Goal: Information Seeking & Learning: Learn about a topic

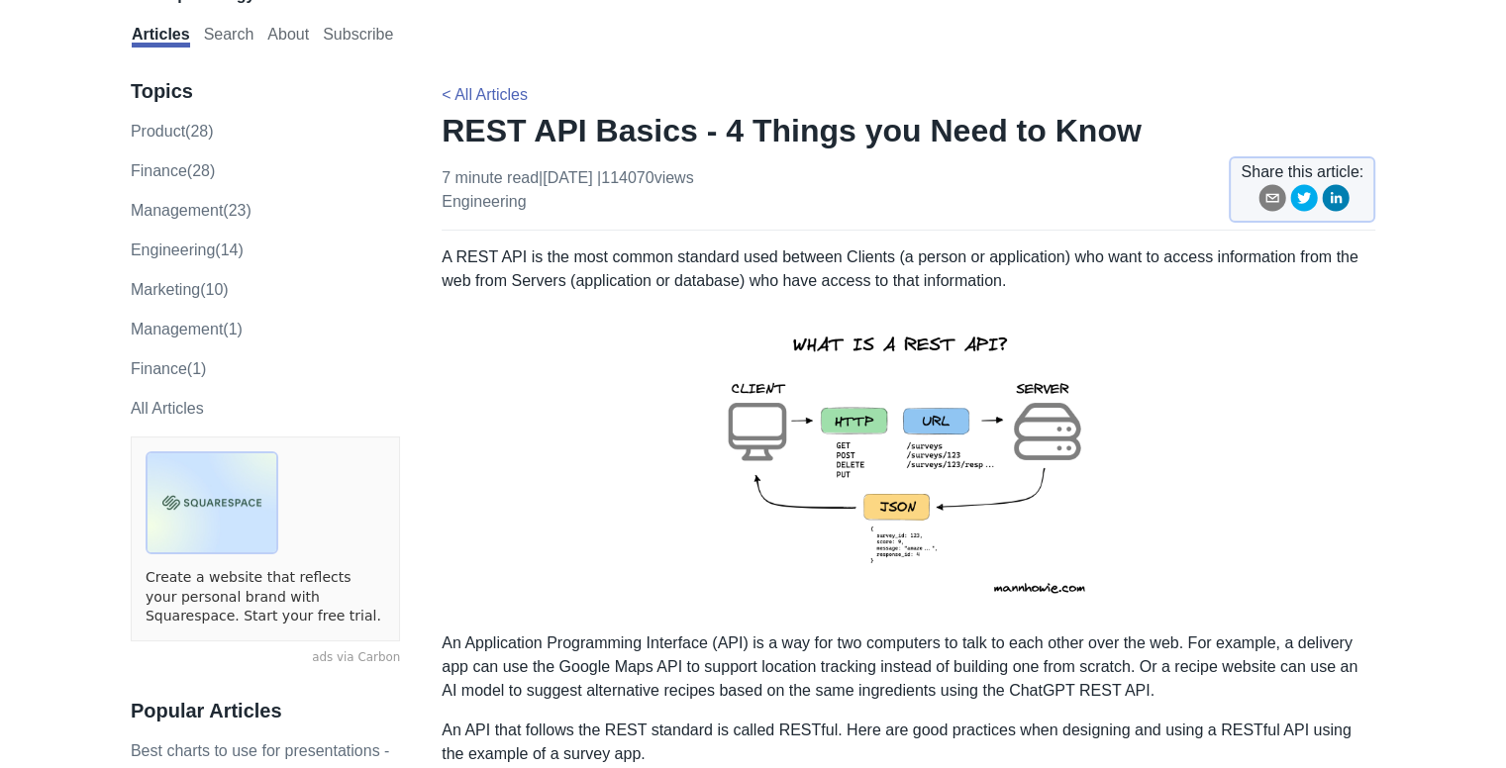
scroll to position [99, 0]
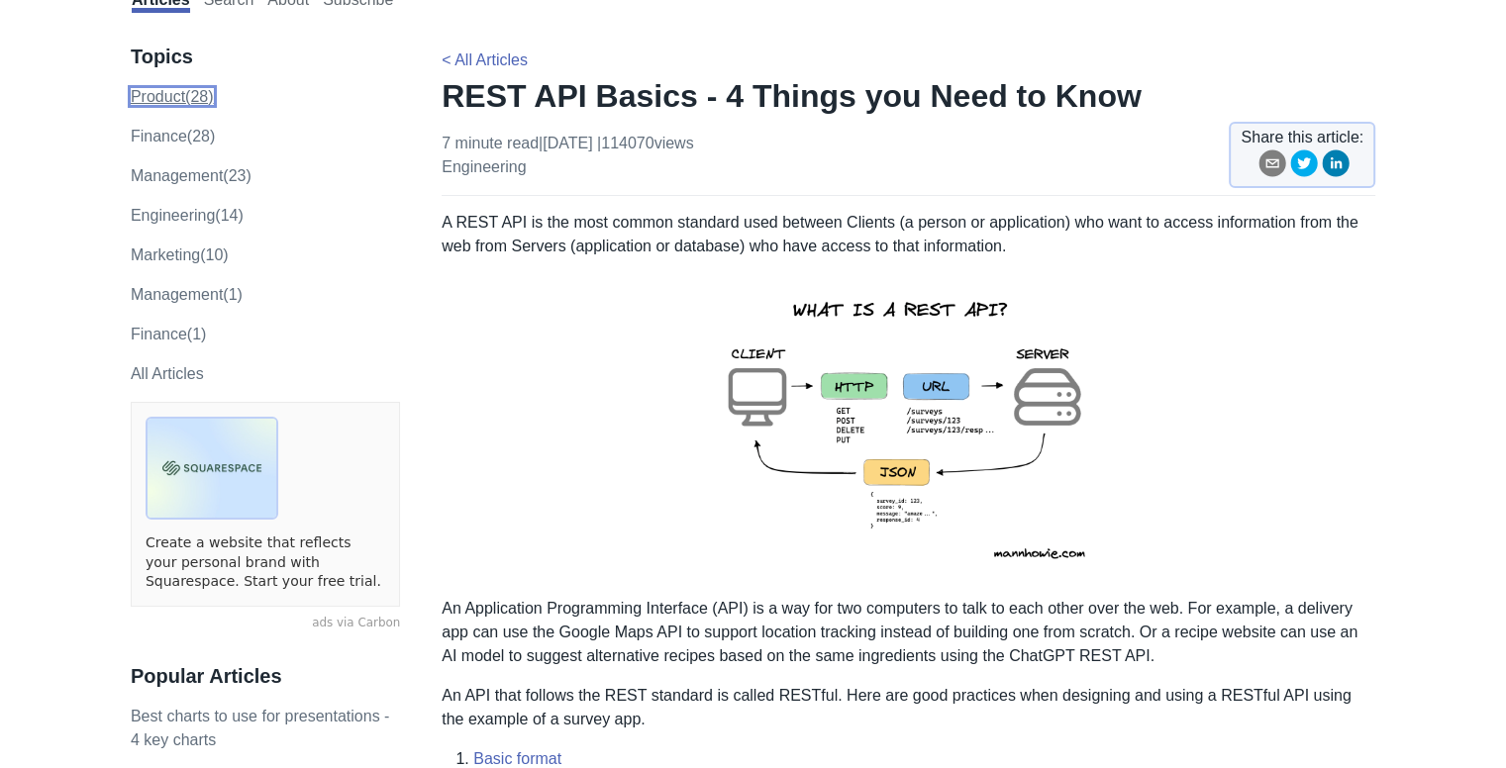
click at [193, 95] on link "product (28)" at bounding box center [172, 96] width 83 height 17
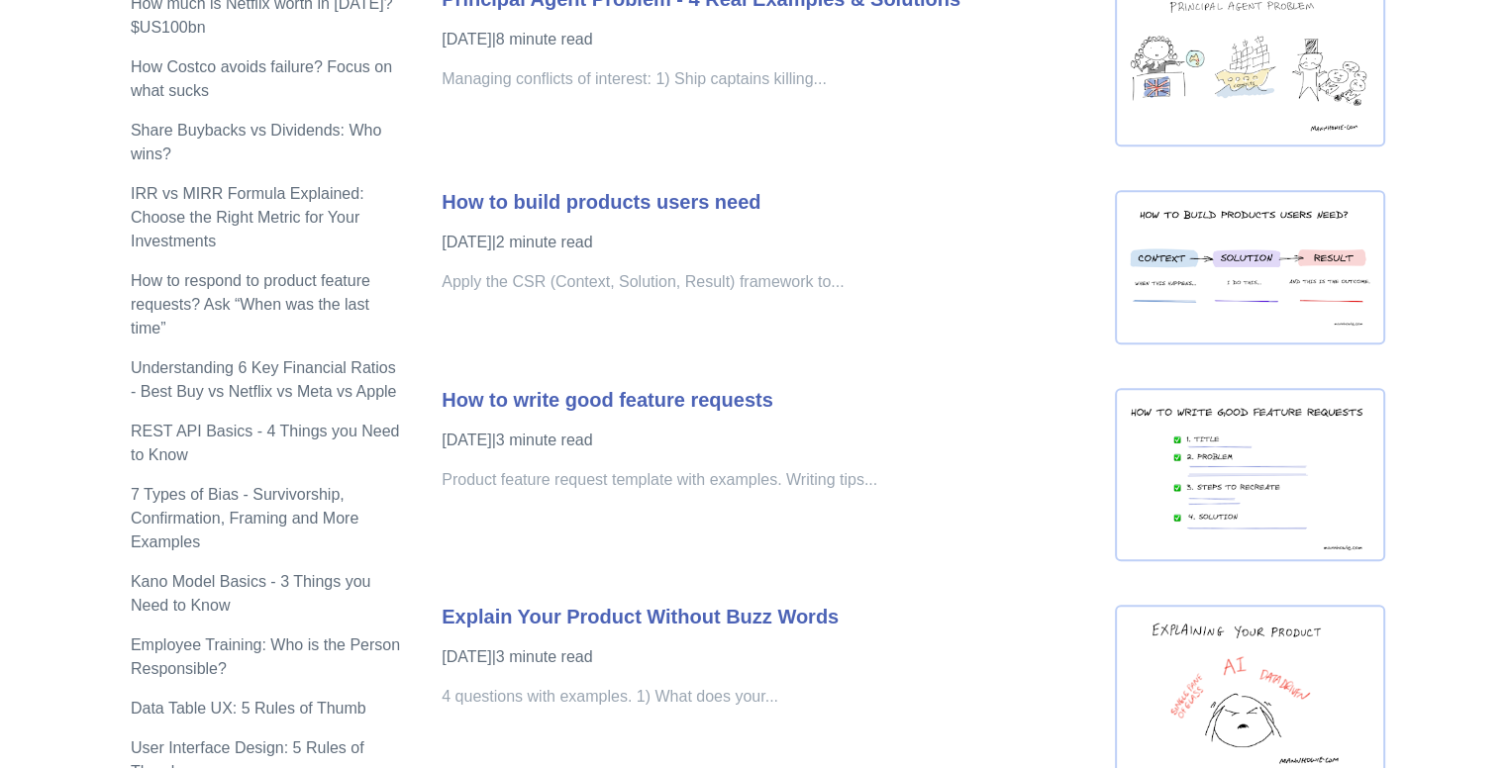
scroll to position [990, 0]
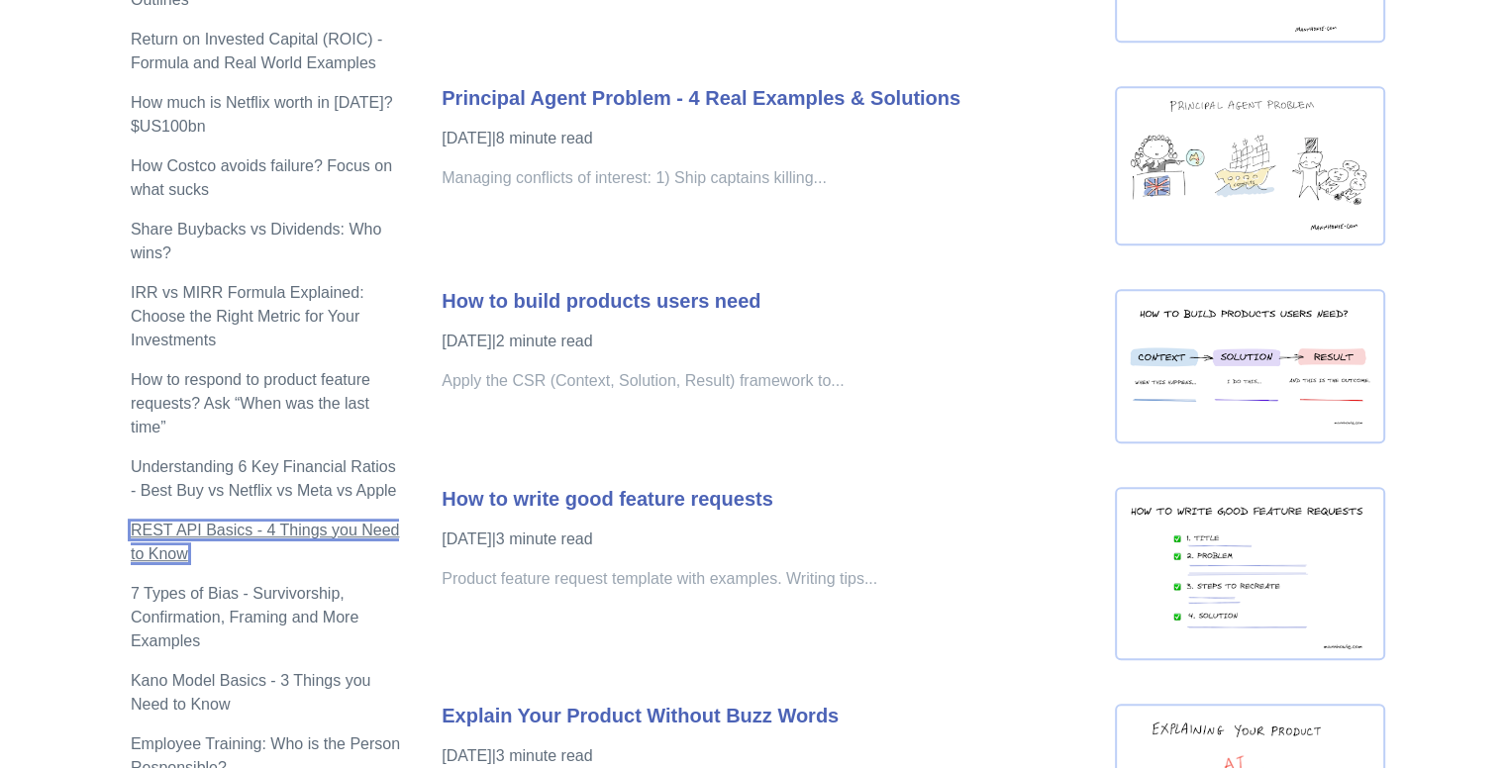
click at [198, 522] on link "REST API Basics - 4 Things you Need to Know" at bounding box center [265, 542] width 269 height 41
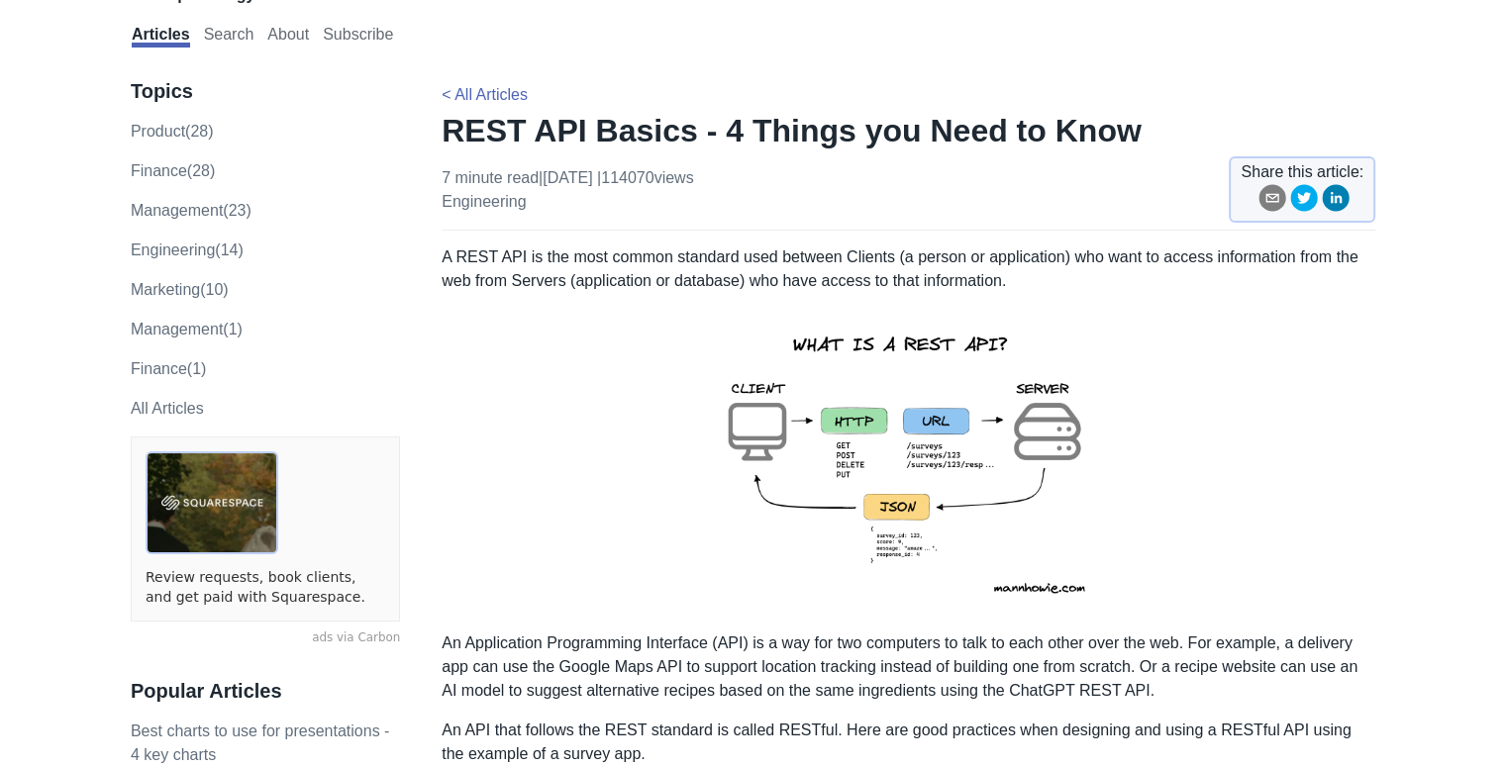
scroll to position [99, 0]
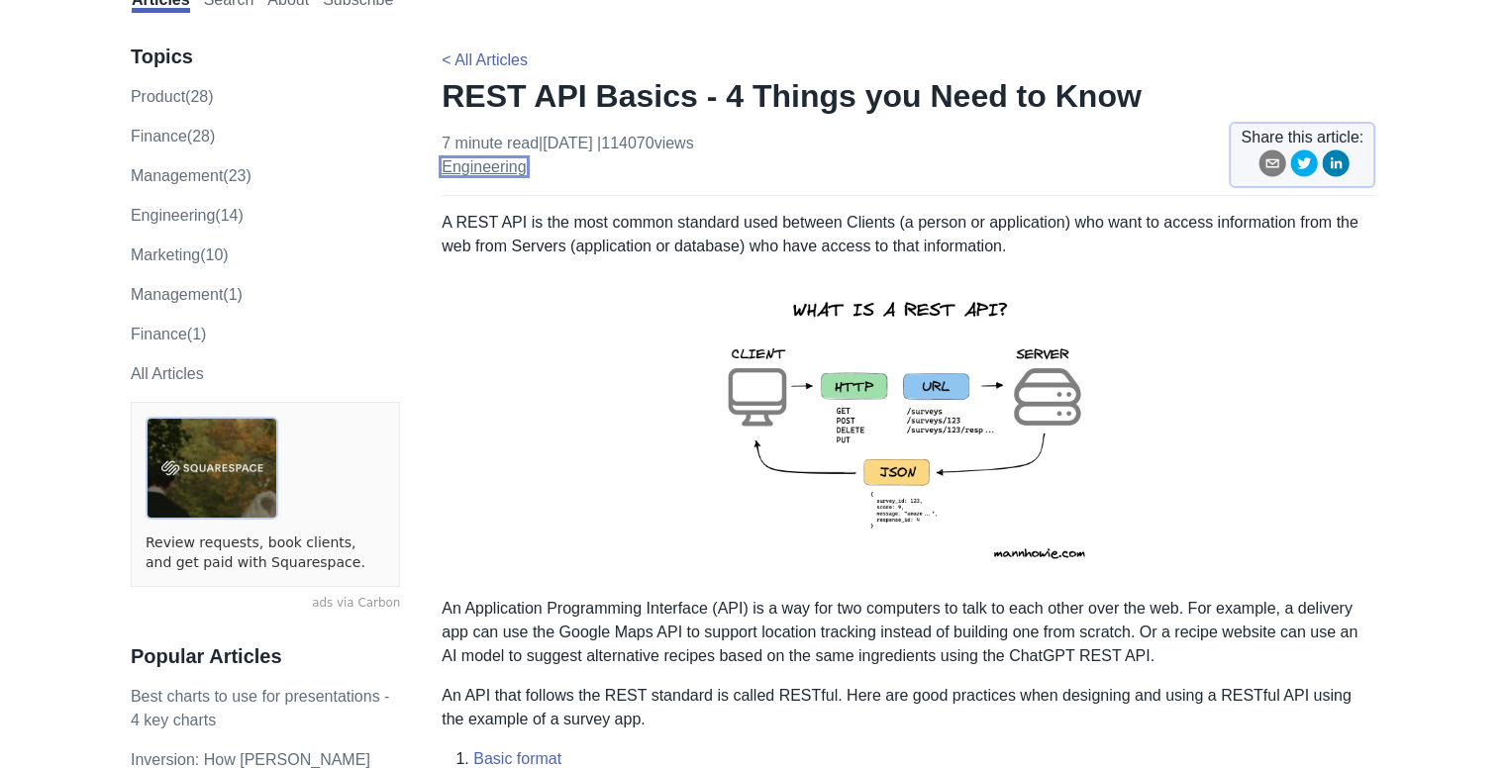
click at [503, 158] on link "engineering" at bounding box center [483, 166] width 84 height 17
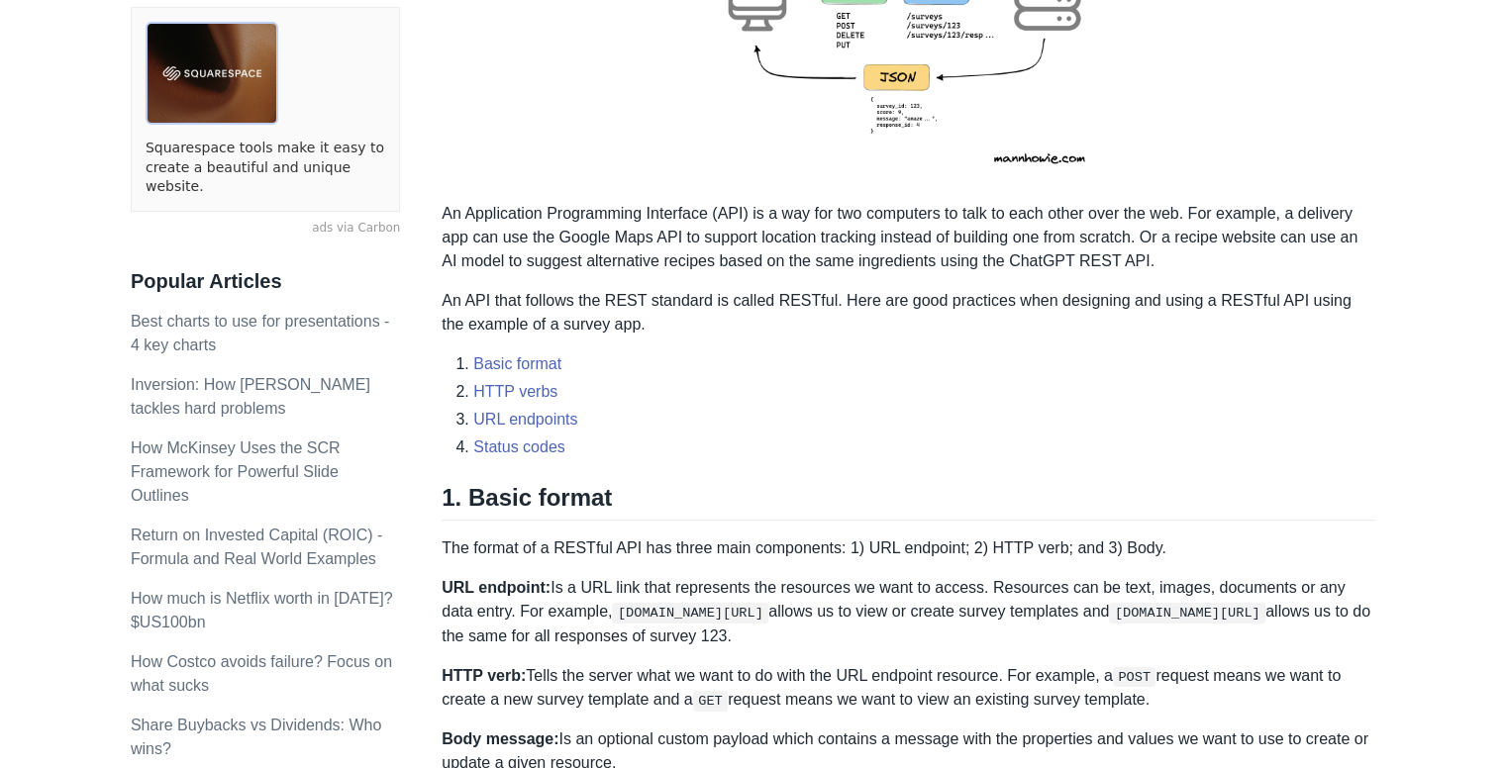
scroll to position [495, 0]
